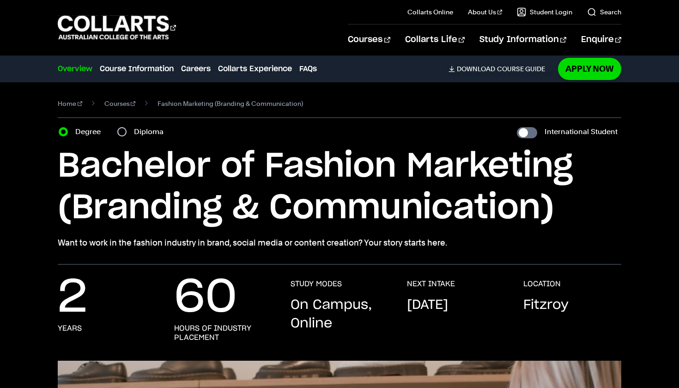
click at [372, 116] on nav "Home Courses Fashion Marketing (Branding & Communication)" at bounding box center [340, 107] width 564 height 21
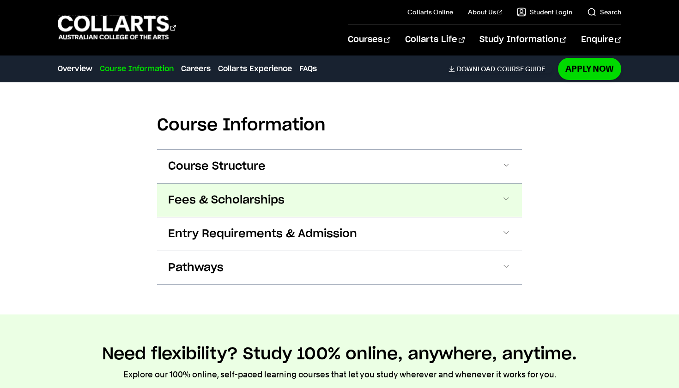
scroll to position [968, 0]
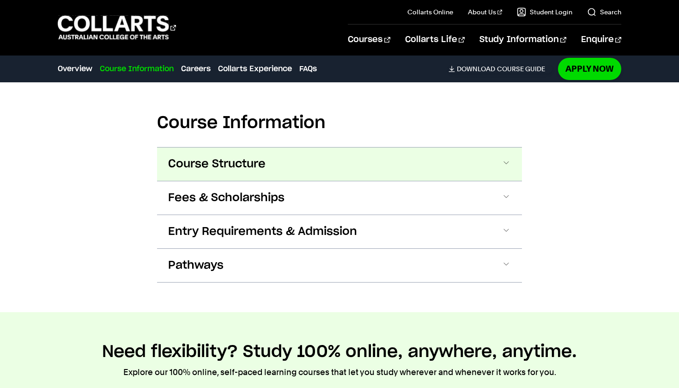
click at [334, 152] on button "Course Structure" at bounding box center [339, 163] width 365 height 33
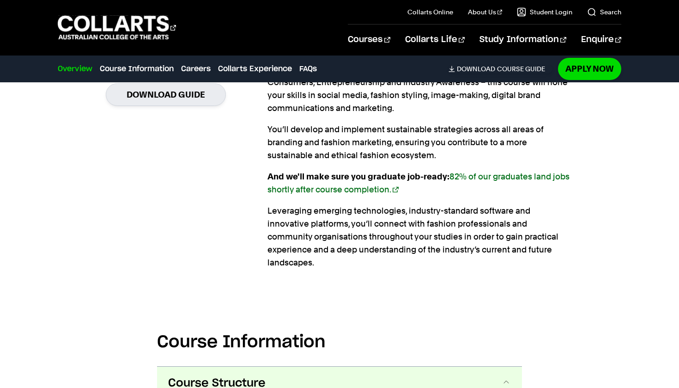
scroll to position [808, 0]
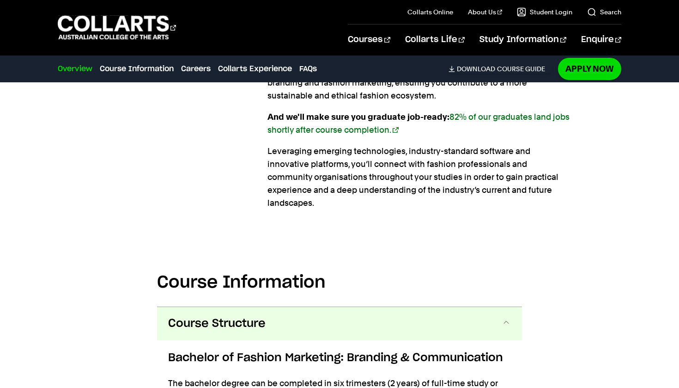
click at [314, 322] on button "Course Structure" at bounding box center [339, 323] width 365 height 33
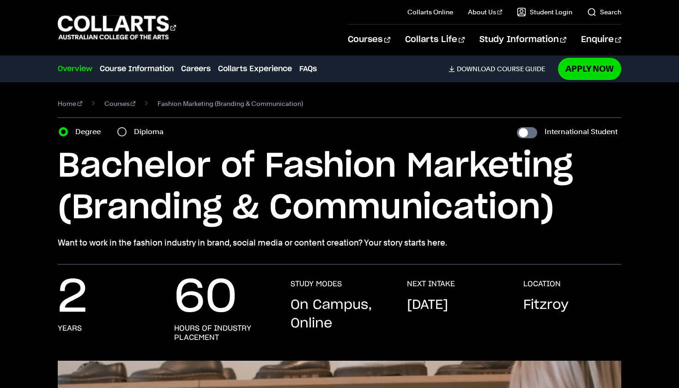
scroll to position [0, 0]
click at [277, 178] on h1 "Bachelor of Fashion Marketing (Branding & Communication)" at bounding box center [340, 187] width 564 height 83
click at [124, 134] on input "Diploma" at bounding box center [121, 131] width 9 height 9
radio input "true"
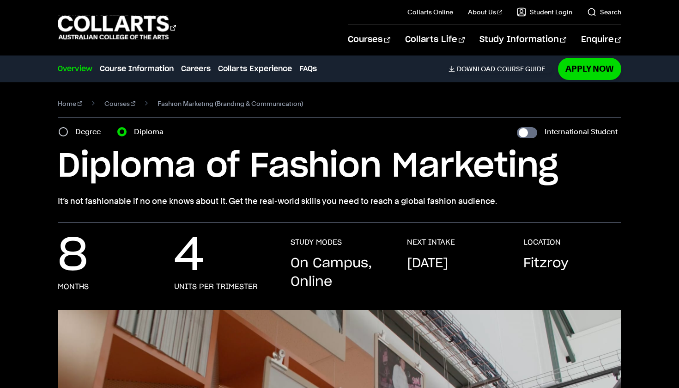
click at [65, 134] on input "Degree" at bounding box center [63, 131] width 9 height 9
radio input "true"
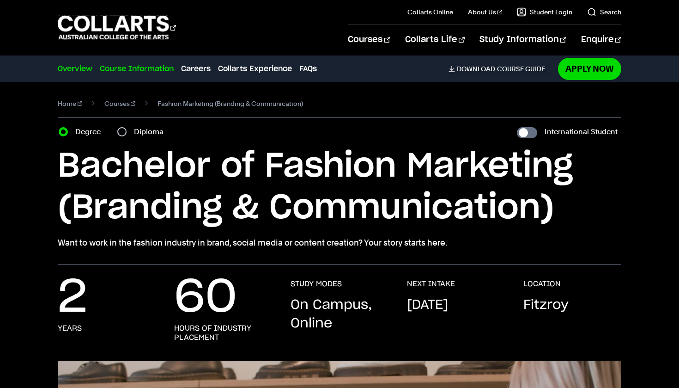
click at [150, 66] on link "Course Information" at bounding box center [137, 68] width 74 height 11
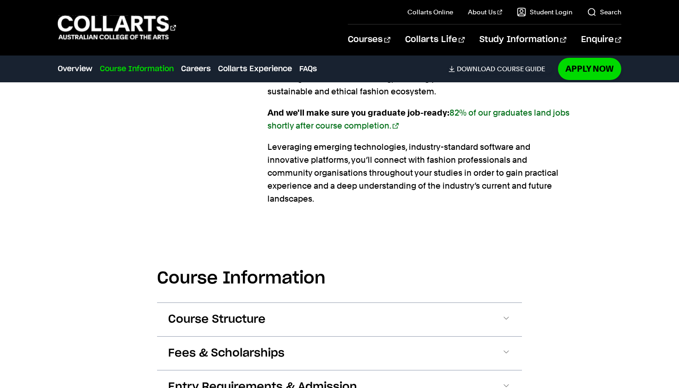
scroll to position [942, 0]
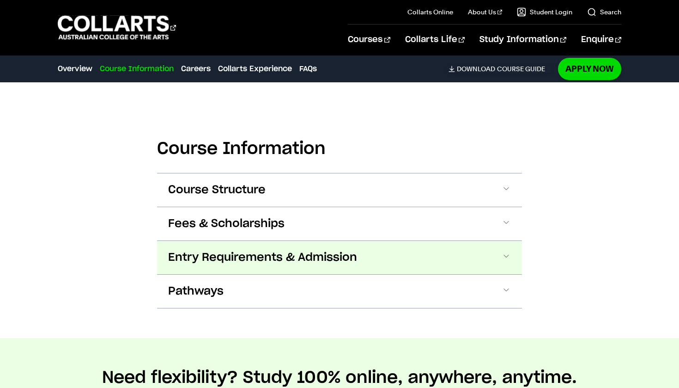
click at [276, 250] on span "Entry Requirements & Admission" at bounding box center [262, 257] width 189 height 15
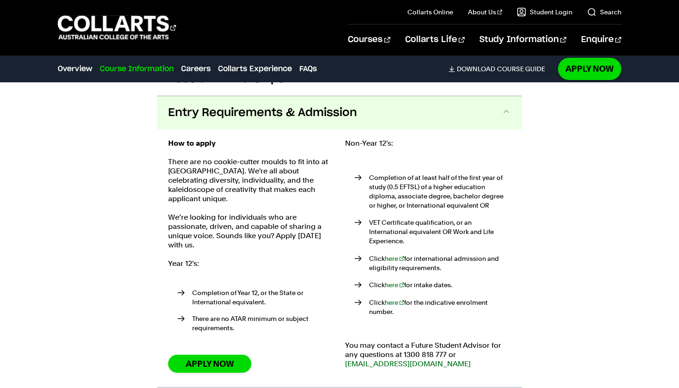
scroll to position [1032, 0]
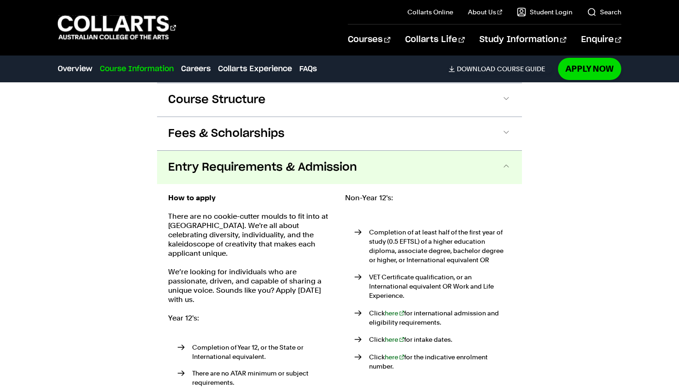
click at [303, 160] on span "Entry Requirements & Admission" at bounding box center [262, 167] width 189 height 15
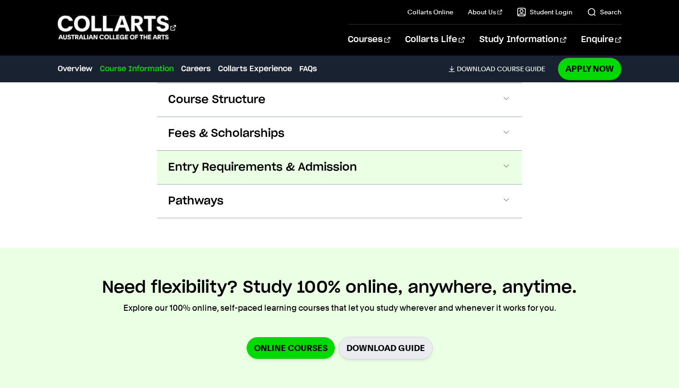
click at [303, 160] on span "Entry Requirements & Admission" at bounding box center [262, 167] width 189 height 15
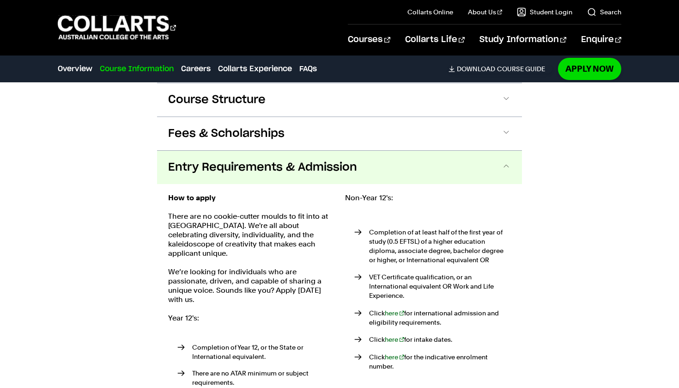
scroll to position [1086, 0]
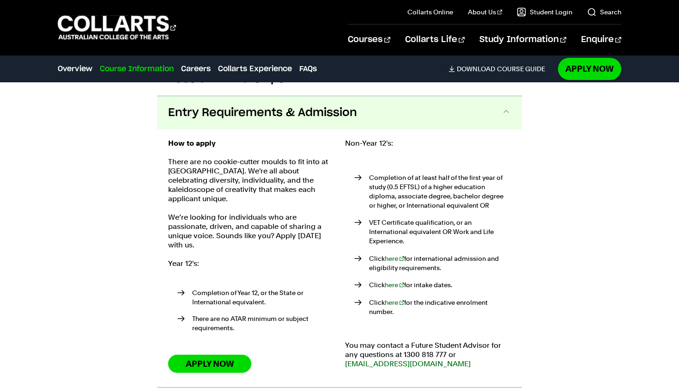
click at [304, 105] on span "Entry Requirements & Admission" at bounding box center [262, 112] width 189 height 15
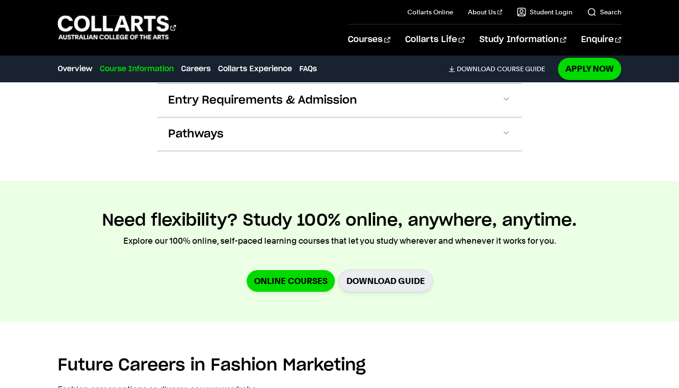
scroll to position [1100, 0]
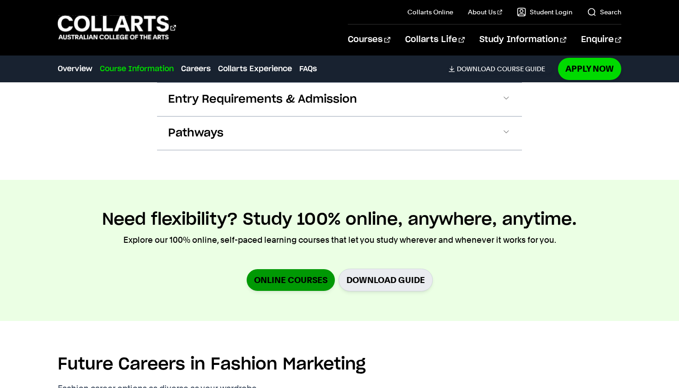
click at [295, 269] on link "Online Courses" at bounding box center [291, 280] width 88 height 22
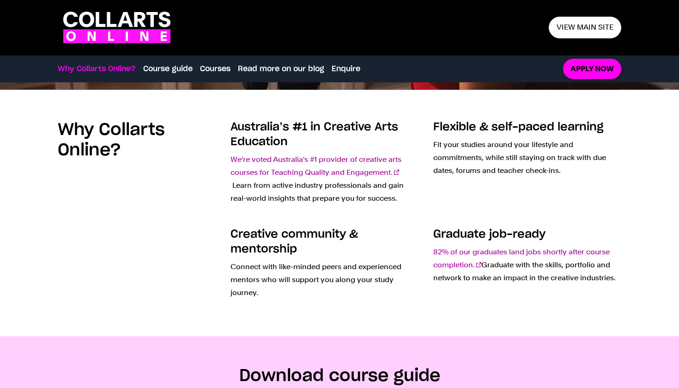
scroll to position [259, 0]
